Goal: Information Seeking & Learning: Learn about a topic

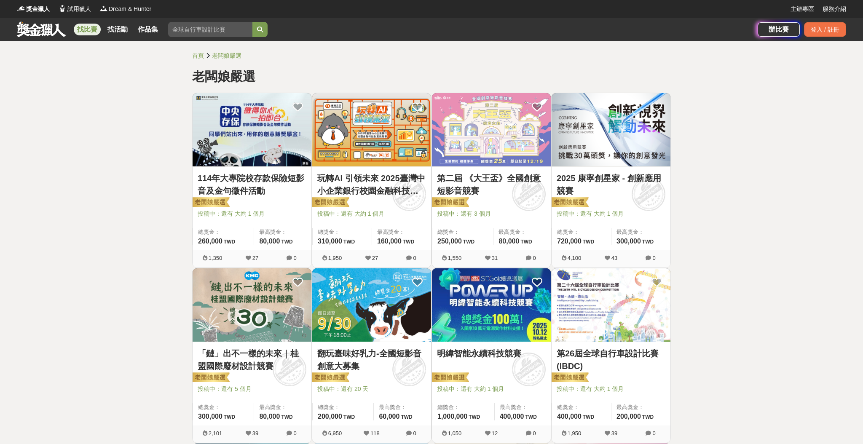
click at [94, 32] on link "找比賽" at bounding box center [87, 30] width 27 height 12
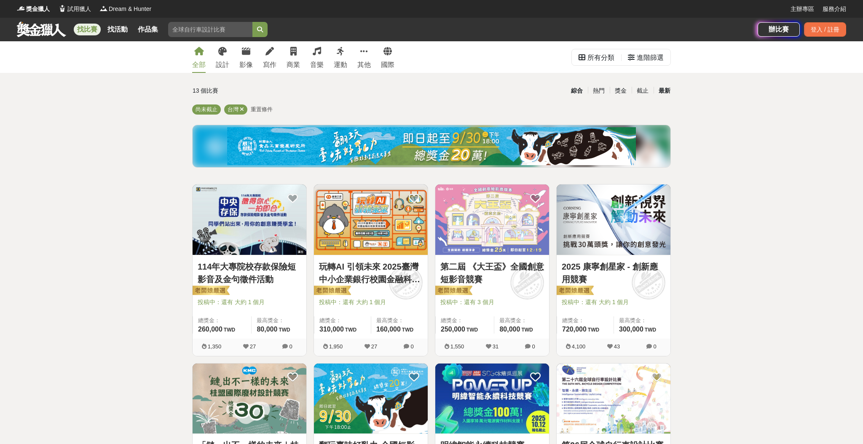
click at [661, 91] on div "最新" at bounding box center [664, 90] width 22 height 15
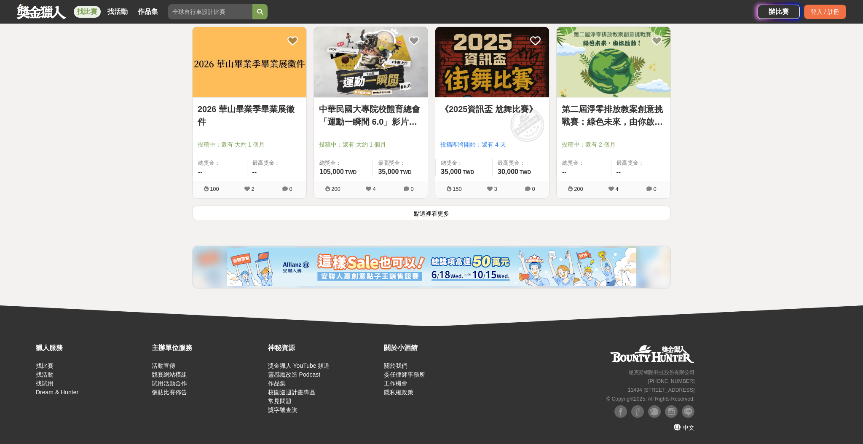
scroll to position [1052, 0]
click at [520, 214] on button "點這裡看更多" at bounding box center [431, 213] width 479 height 15
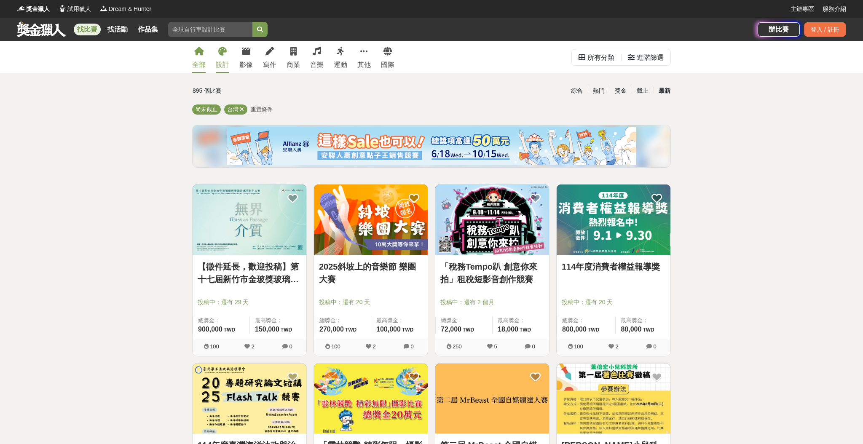
click at [220, 52] on icon at bounding box center [222, 51] width 8 height 8
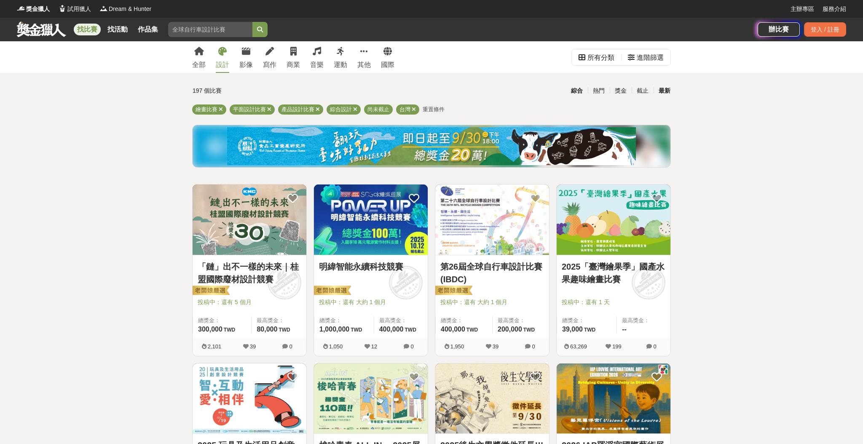
click at [658, 92] on div "最新" at bounding box center [664, 90] width 22 height 15
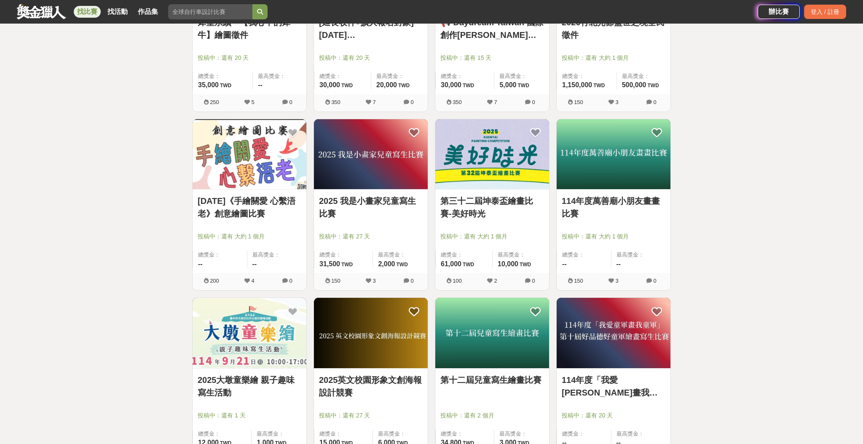
scroll to position [972, 0]
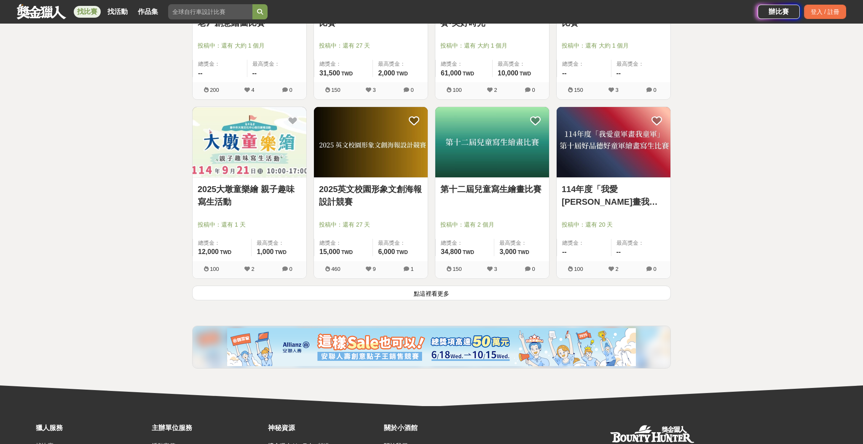
click at [514, 293] on button "點這裡看更多" at bounding box center [431, 293] width 479 height 15
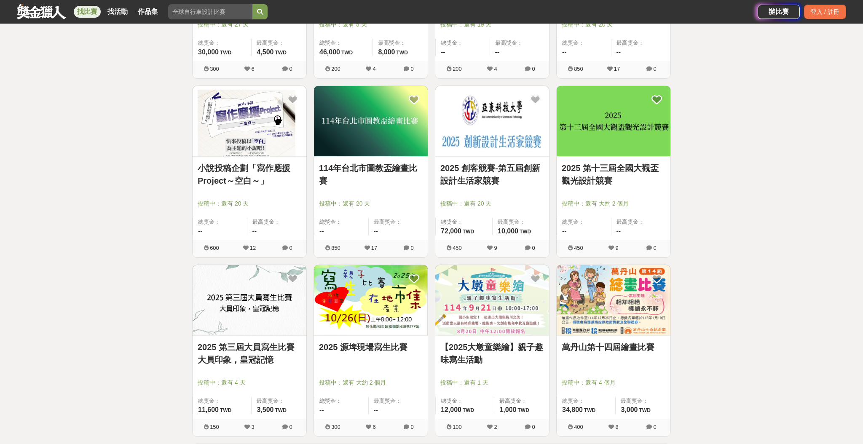
scroll to position [2114, 0]
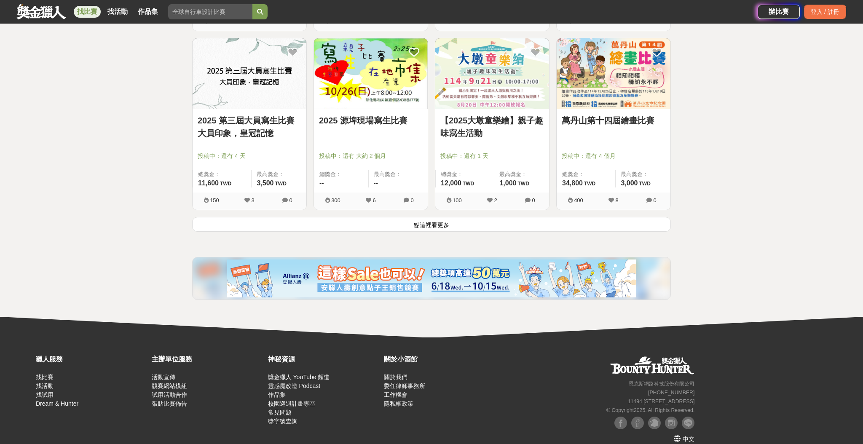
click at [454, 227] on button "點這裡看更多" at bounding box center [431, 224] width 479 height 15
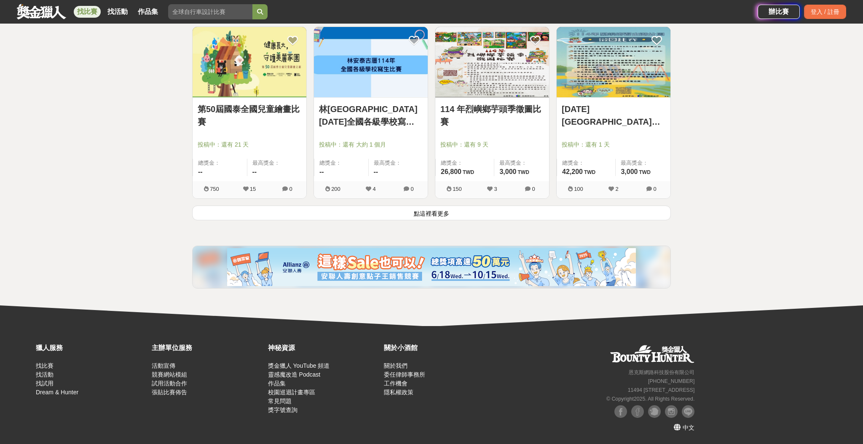
scroll to position [3199, 0]
click at [622, 206] on button "點這裡看更多" at bounding box center [431, 213] width 479 height 15
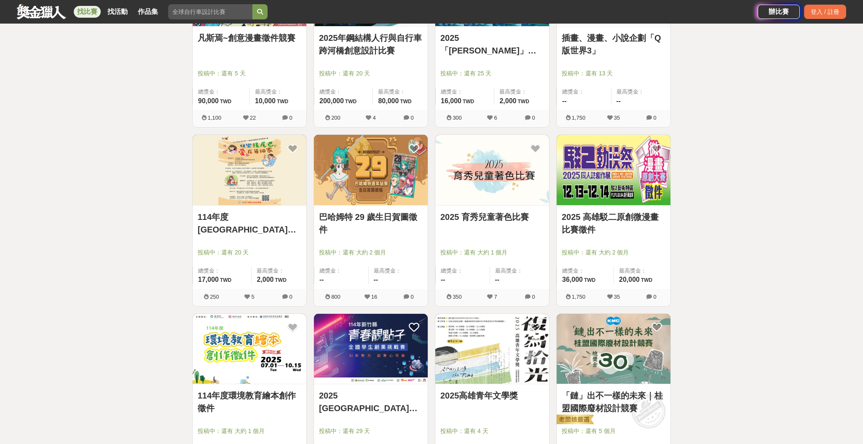
scroll to position [4153, 0]
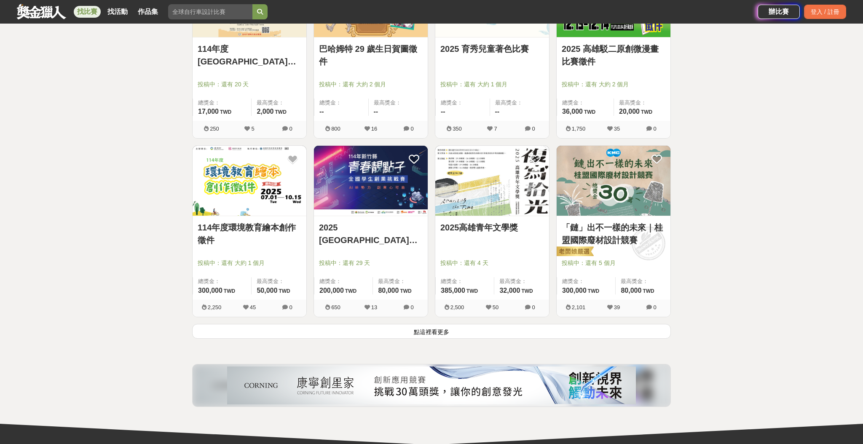
click at [599, 333] on button "點這裡看更多" at bounding box center [431, 331] width 479 height 15
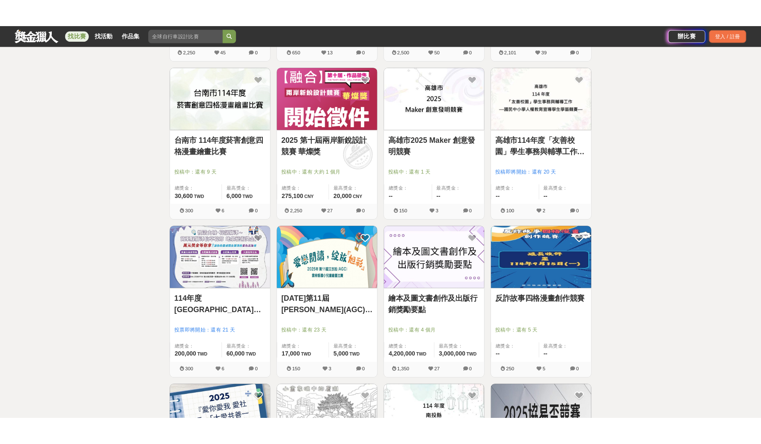
scroll to position [4515, 0]
